Goal: Obtain resource: Download file/media

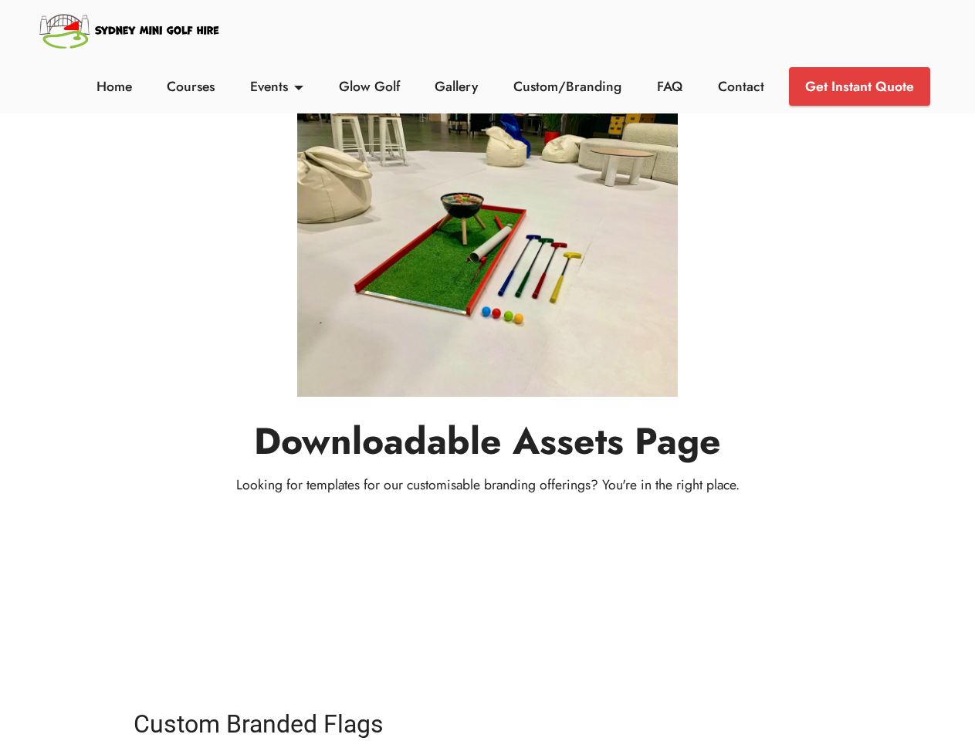
click at [276, 86] on link "Events" at bounding box center [277, 86] width 62 height 20
